Goal: Task Accomplishment & Management: Manage account settings

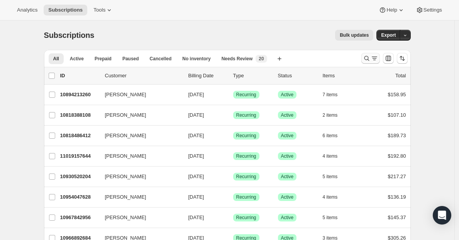
click at [371, 53] on button "Search and filter results" at bounding box center [370, 58] width 19 height 11
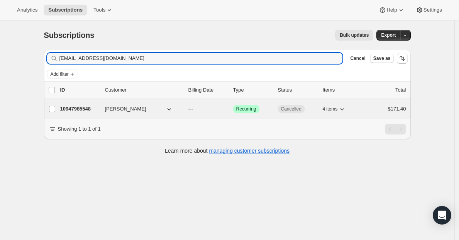
type input "artswpb@icloud.com"
drag, startPoint x: 81, startPoint y: 107, endPoint x: 94, endPoint y: 107, distance: 13.1
click at [81, 107] on p "10947985548" at bounding box center [79, 109] width 39 height 8
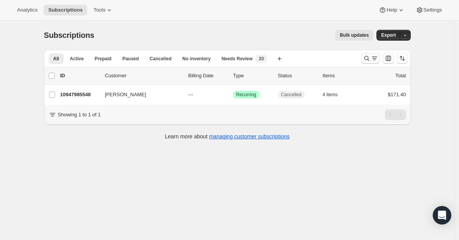
click at [365, 58] on icon "Search and filter results" at bounding box center [367, 58] width 8 height 8
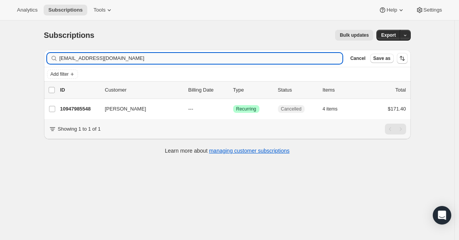
click at [202, 59] on input "artswpb@icloud.com" at bounding box center [200, 58] width 283 height 11
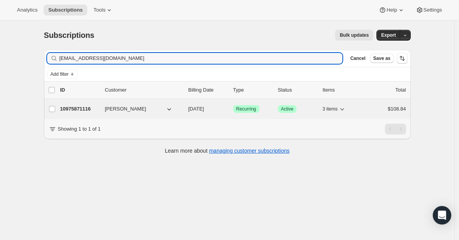
type input "leathafranta@aol.com"
click at [76, 108] on p "10975871116" at bounding box center [79, 109] width 39 height 8
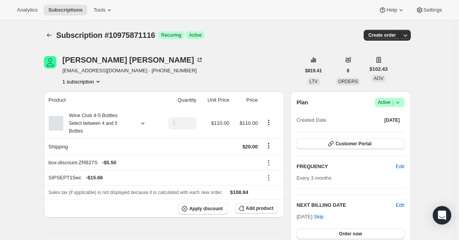
click at [393, 102] on span "|" at bounding box center [392, 102] width 1 height 6
click at [375, 134] on span "Cancel subscription" at bounding box center [390, 131] width 44 height 8
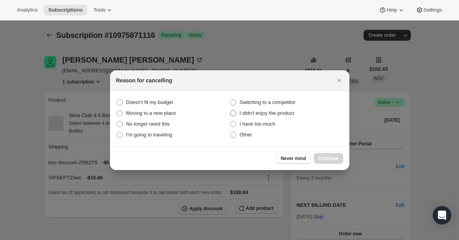
click at [256, 115] on span "I didn't enjoy the product" at bounding box center [267, 113] width 54 height 6
click at [230, 110] on product "I didn't enjoy the product" at bounding box center [230, 110] width 0 height 0
radio product "true"
click at [325, 159] on span "Continue" at bounding box center [329, 158] width 20 height 6
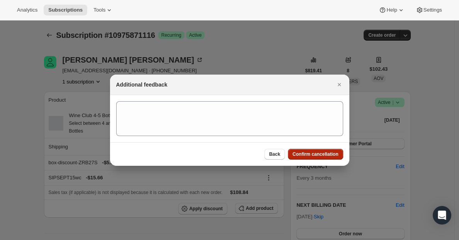
click at [327, 154] on span "Confirm cancellation" at bounding box center [316, 154] width 46 height 6
